Goal: Information Seeking & Learning: Learn about a topic

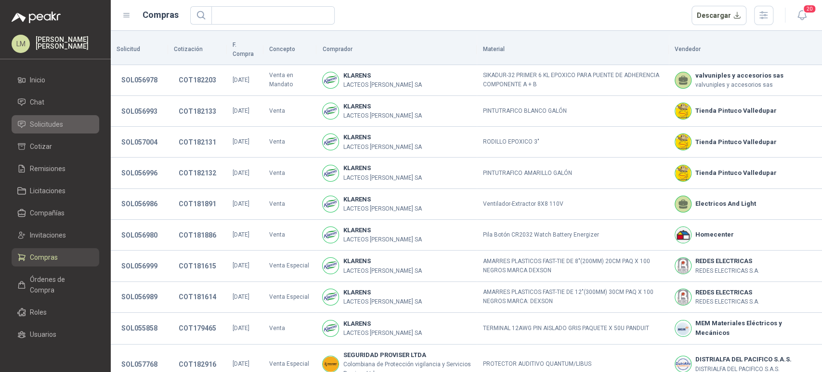
click at [42, 133] on link "Solicitudes" at bounding box center [56, 124] width 88 height 18
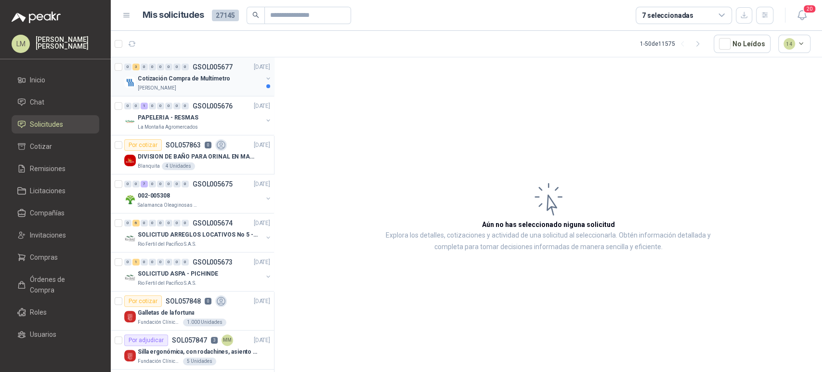
click at [264, 78] on button "button" at bounding box center [268, 79] width 8 height 8
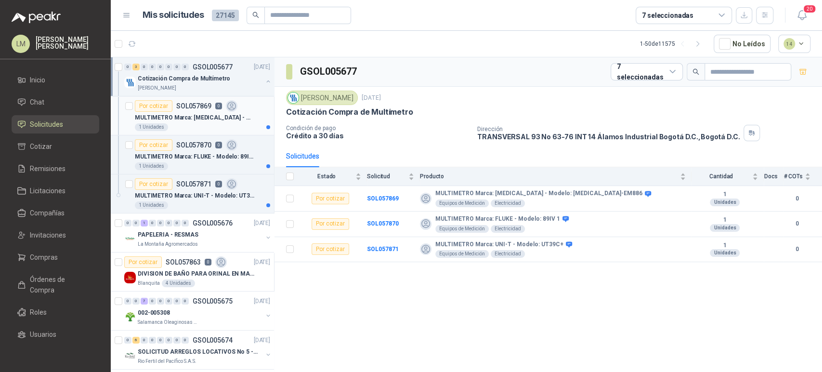
click at [205, 117] on p "MULTIMETRO Marca: [MEDICAL_DATA] - Modelo: [MEDICAL_DATA]-EM886" at bounding box center [195, 117] width 120 height 9
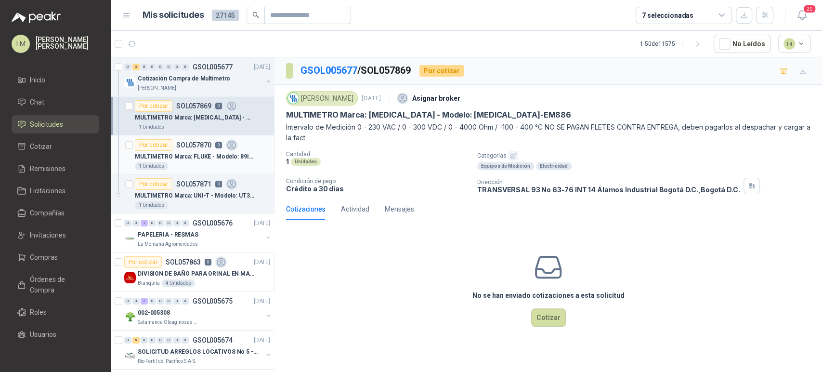
click at [204, 148] on p "SOL057870" at bounding box center [193, 145] width 35 height 7
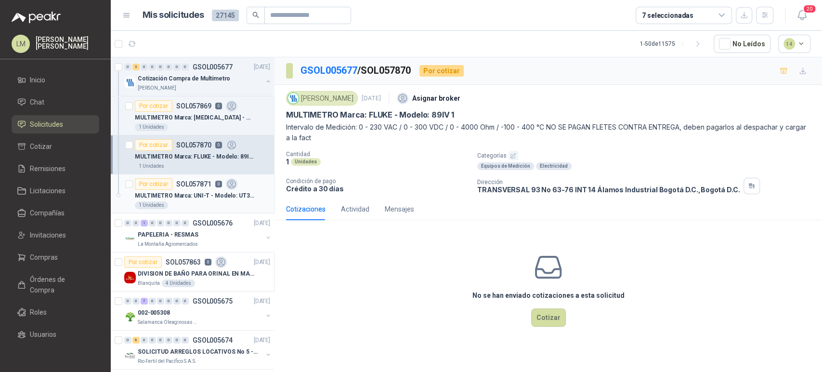
click at [206, 190] on div "MULTIMETRO Marca: UNI-T - Modelo: UT39C+" at bounding box center [202, 196] width 135 height 12
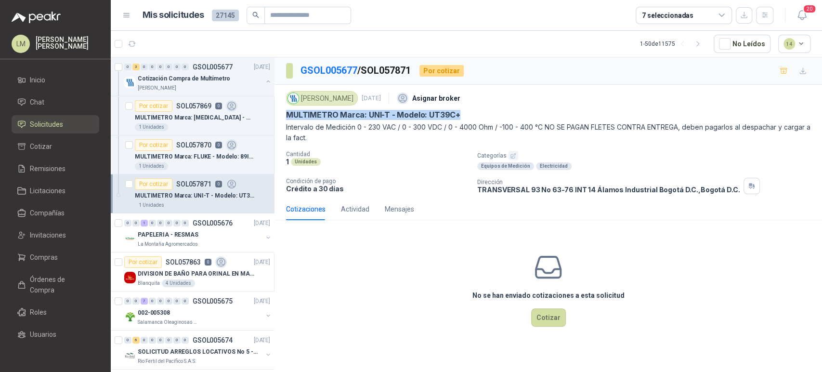
drag, startPoint x: 285, startPoint y: 112, endPoint x: 462, endPoint y: 108, distance: 177.3
click at [462, 108] on div "[PERSON_NAME] [DATE] Asignar broker MULTIMETRO Marca: UNI-T - Modelo: UT39C+ In…" at bounding box center [549, 141] width 548 height 113
copy p "MULTIMETRO Marca: UNI-T - Modelo: UT39C+"
click at [197, 116] on p "MULTIMETRO Marca: [MEDICAL_DATA] - Modelo: [MEDICAL_DATA]-EM886" at bounding box center [195, 117] width 120 height 9
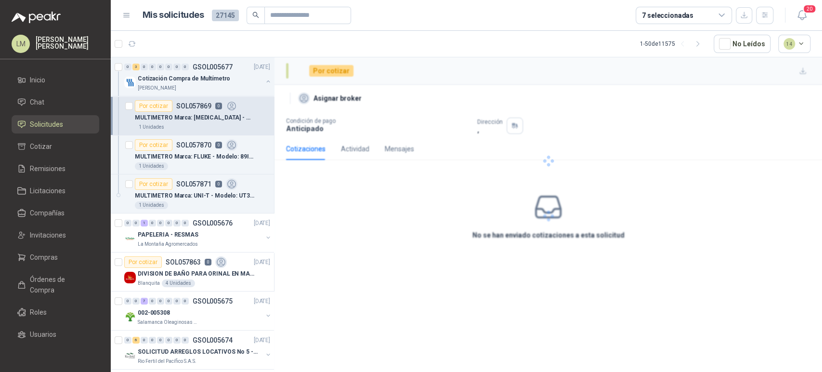
click at [197, 116] on p "MULTIMETRO Marca: [MEDICAL_DATA] - Modelo: [MEDICAL_DATA]-EM886" at bounding box center [195, 117] width 120 height 9
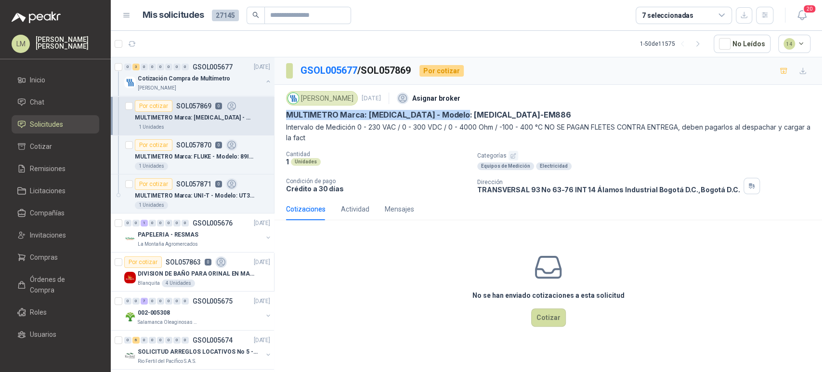
drag, startPoint x: 287, startPoint y: 115, endPoint x: 478, endPoint y: 117, distance: 190.7
click at [478, 117] on div "MULTIMETRO Marca: [MEDICAL_DATA] - Modelo: [MEDICAL_DATA]-EM886" at bounding box center [548, 115] width 525 height 10
click at [468, 114] on div "MULTIMETRO Marca: [MEDICAL_DATA] - Modelo: [MEDICAL_DATA]-EM886" at bounding box center [548, 115] width 525 height 10
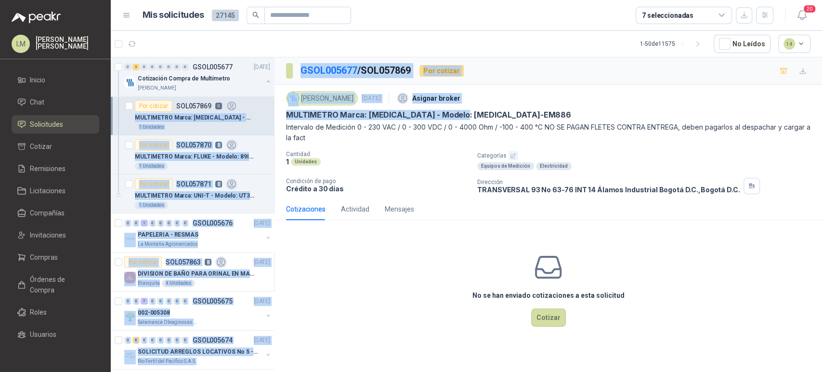
drag, startPoint x: 468, startPoint y: 114, endPoint x: 263, endPoint y: 106, distance: 204.8
click at [263, 106] on div "0 3 0 0 0 0 0 0 GSOL005677 [DATE] Cotización Compra de Multímetro Fresenius Kab…" at bounding box center [466, 216] width 711 height 318
click at [291, 112] on p "MULTIMETRO Marca: [MEDICAL_DATA] - Modelo: [MEDICAL_DATA]-EM886" at bounding box center [428, 115] width 285 height 10
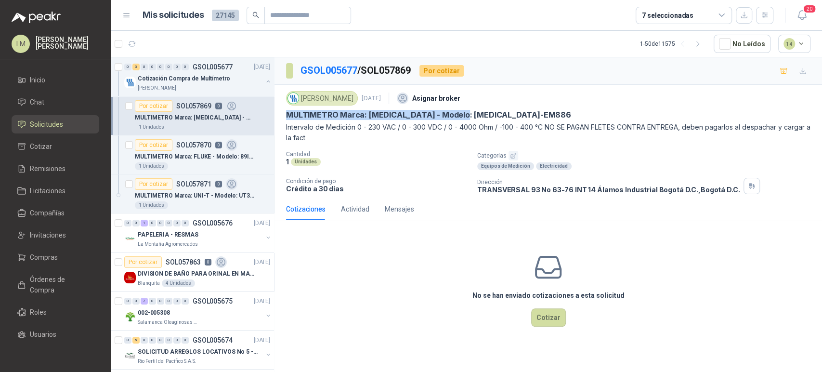
drag, startPoint x: 284, startPoint y: 115, endPoint x: 472, endPoint y: 116, distance: 188.3
click at [472, 116] on div "Fresenius Kabi [DATE] Asignar broker MULTIMETRO Marca: [MEDICAL_DATA] - Modelo:…" at bounding box center [549, 141] width 548 height 113
copy p "MULTIMETRO Marca: [MEDICAL_DATA] - Modelo: [MEDICAL_DATA]-EM886"
